Goal: Task Accomplishment & Management: Manage account settings

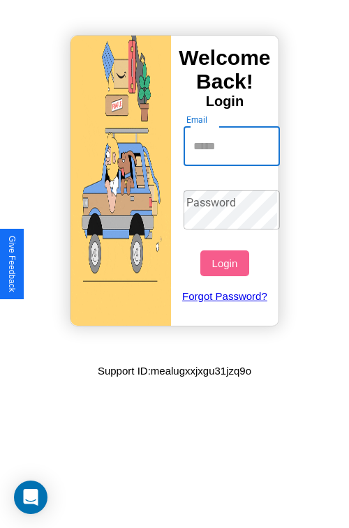
click at [233, 146] on input "Email" at bounding box center [231, 146] width 97 height 39
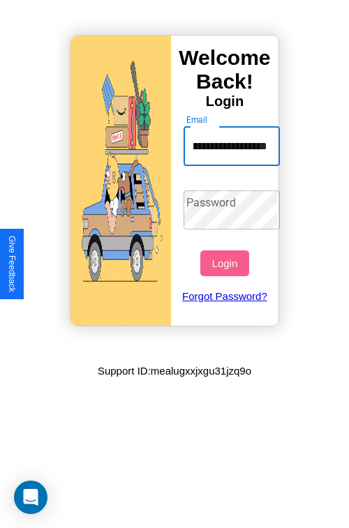
scroll to position [0, 61]
type input "**********"
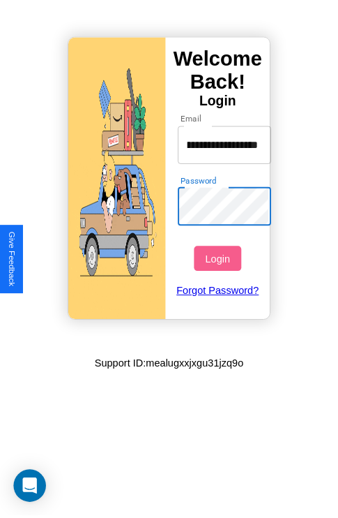
scroll to position [0, 0]
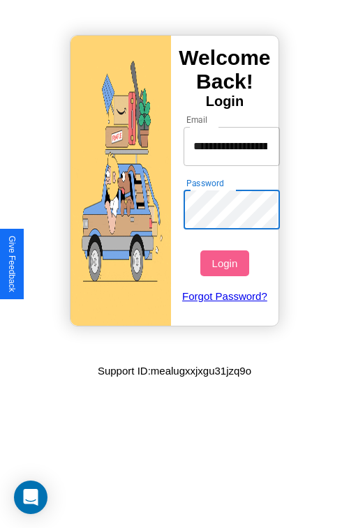
click at [226, 263] on button "Login" at bounding box center [224, 263] width 48 height 26
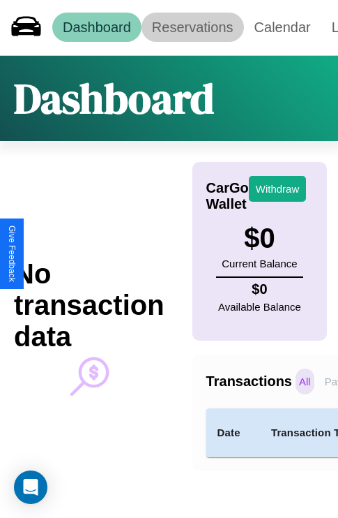
click at [193, 27] on link "Reservations" at bounding box center [193, 27] width 103 height 29
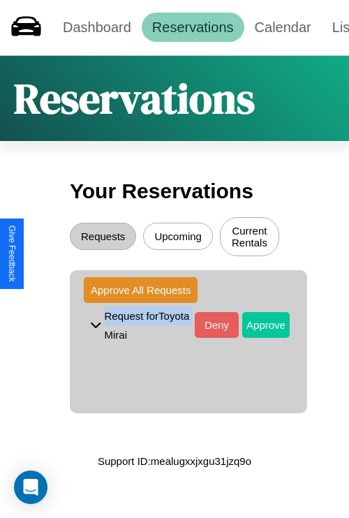
click at [255, 327] on button "Approve" at bounding box center [265, 325] width 47 height 26
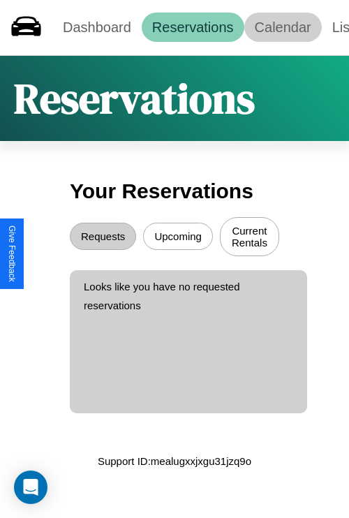
click at [283, 27] on link "Calendar" at bounding box center [282, 27] width 77 height 29
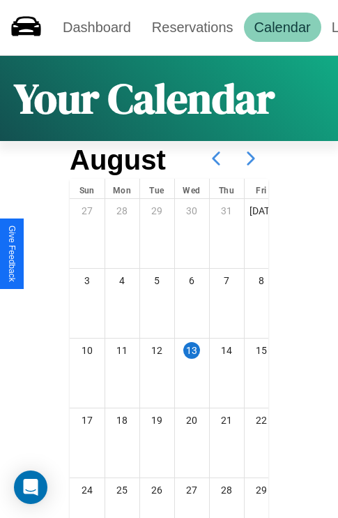
click at [251, 158] on icon at bounding box center [251, 158] width 35 height 35
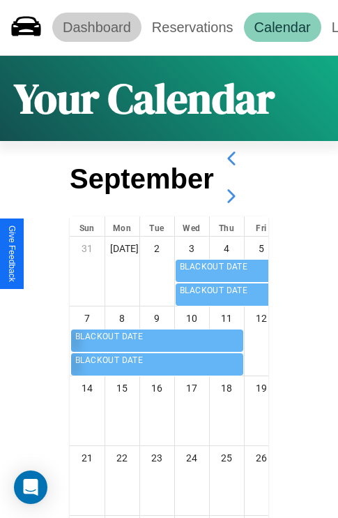
click at [96, 27] on link "Dashboard" at bounding box center [96, 27] width 89 height 29
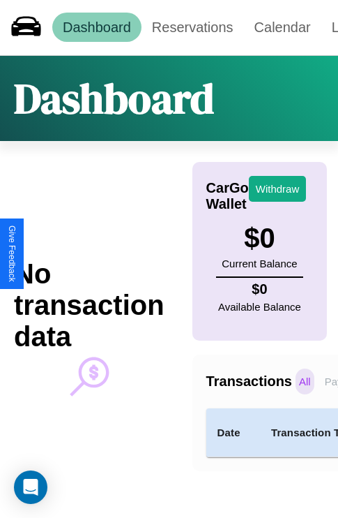
scroll to position [19, 117]
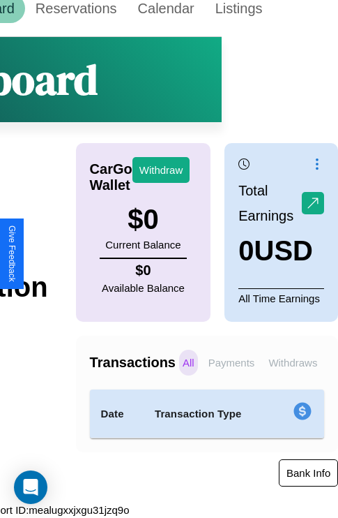
click at [308, 472] on button "Bank Info" at bounding box center [308, 472] width 59 height 27
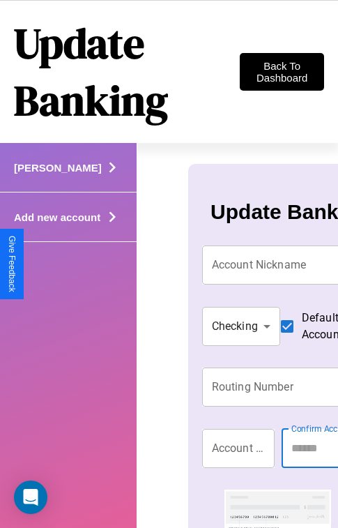
click at [50, 174] on h4 "Add new account" at bounding box center [58, 168] width 88 height 12
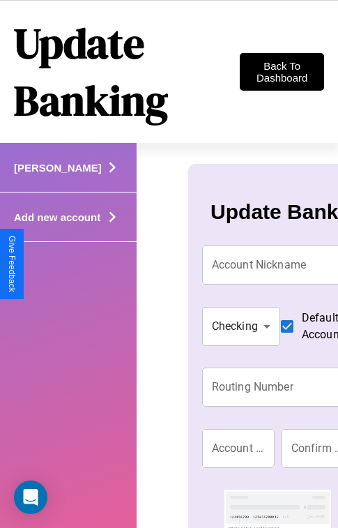
click at [102, 178] on icon at bounding box center [112, 167] width 21 height 21
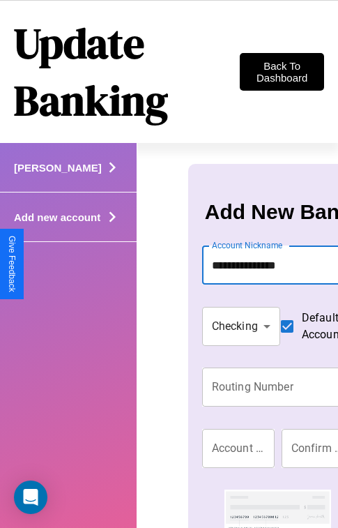
type input "**********"
